Goal: Check status

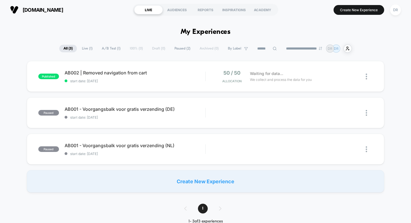
click at [112, 86] on div "published AB002 | Removed navigation from cart start date: [DATE] 50 / 50 Alloc…" at bounding box center [206, 76] width 358 height 31
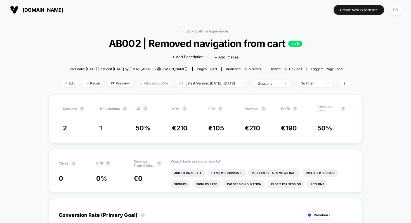
click at [142, 81] on span "Allocation: 50%" at bounding box center [154, 83] width 37 height 8
